Goal: Information Seeking & Learning: Learn about a topic

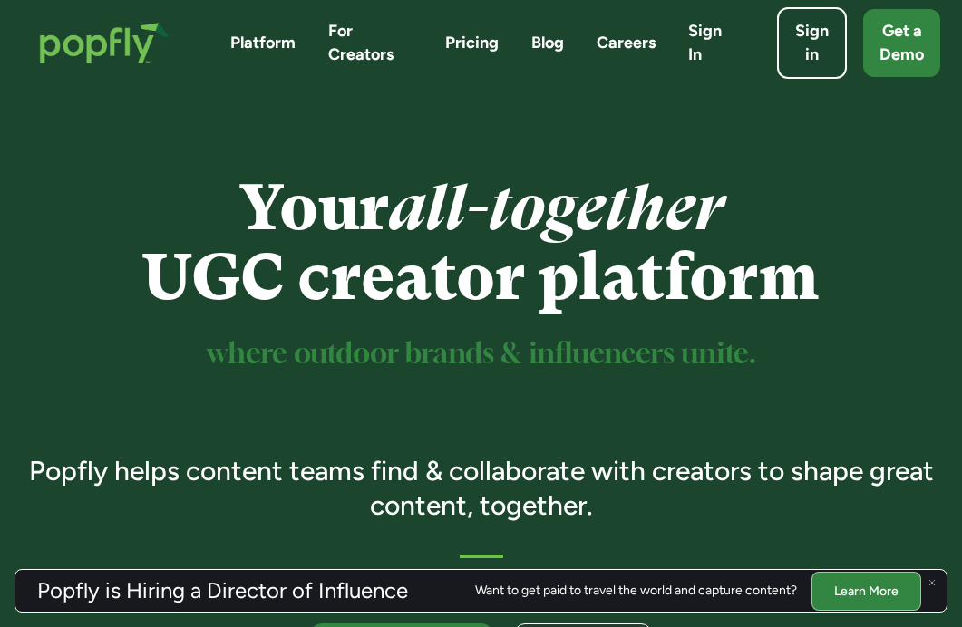
click at [491, 31] on div "Platform For Creators Pricing Blog Careers Sign In" at bounding box center [481, 42] width 503 height 45
click at [454, 43] on link "Pricing" at bounding box center [471, 43] width 53 height 23
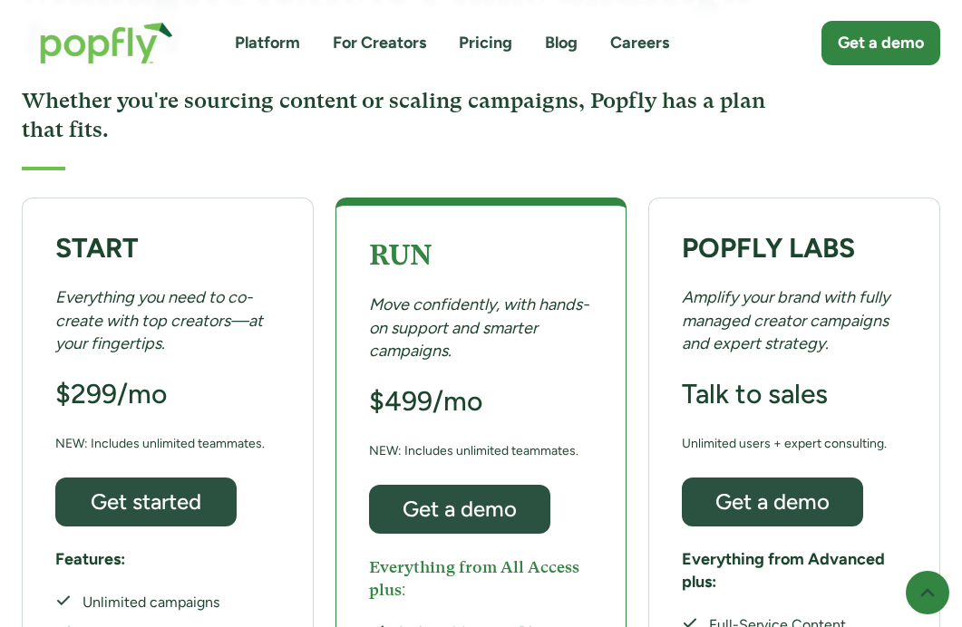
scroll to position [280, 0]
